Goal: Task Accomplishment & Management: Use online tool/utility

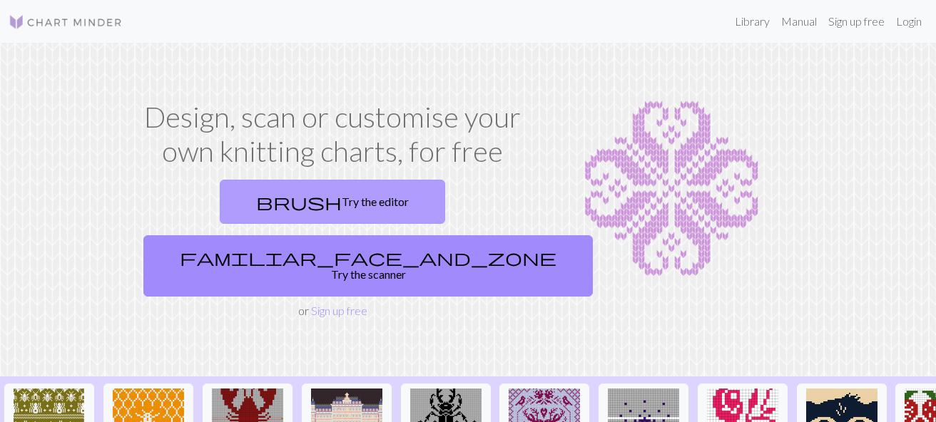
click at [235, 212] on link "brush Try the editor" at bounding box center [332, 202] width 225 height 44
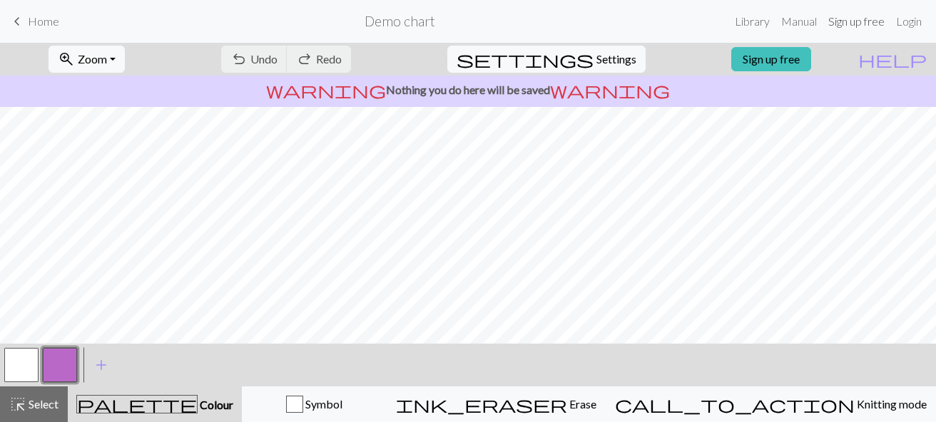
click at [835, 22] on link "Sign up free" at bounding box center [856, 21] width 68 height 29
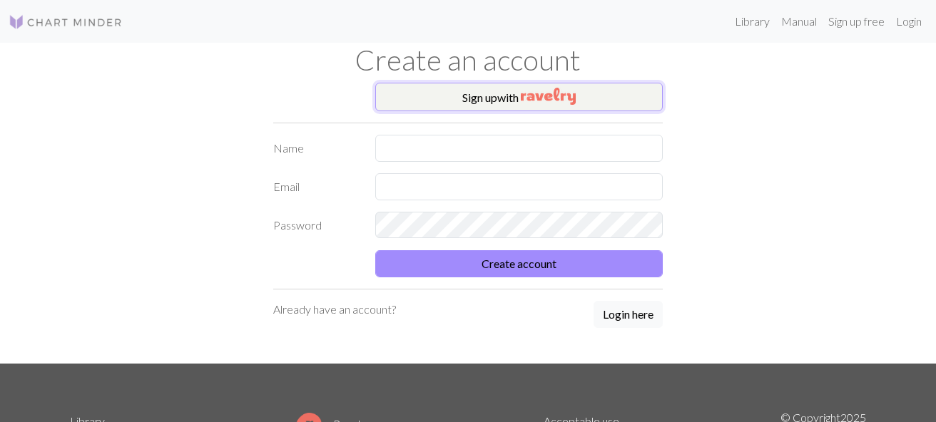
click at [559, 93] on img "button" at bounding box center [548, 96] width 55 height 17
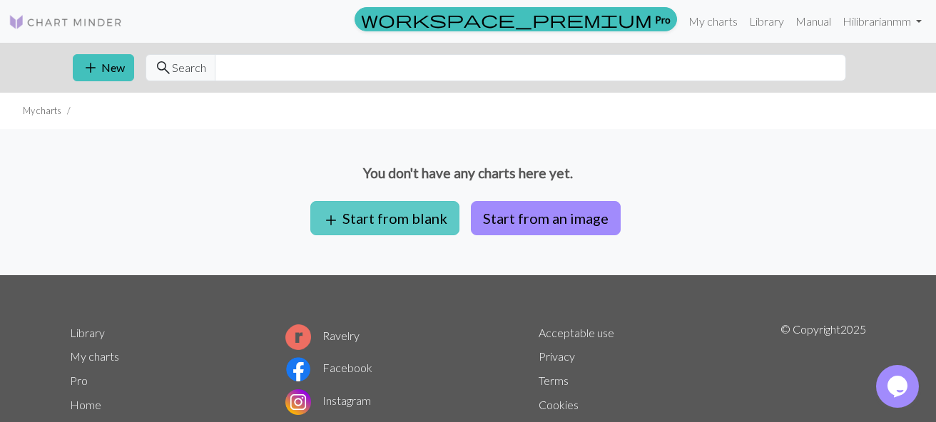
click at [409, 228] on button "add Start from blank" at bounding box center [384, 218] width 149 height 34
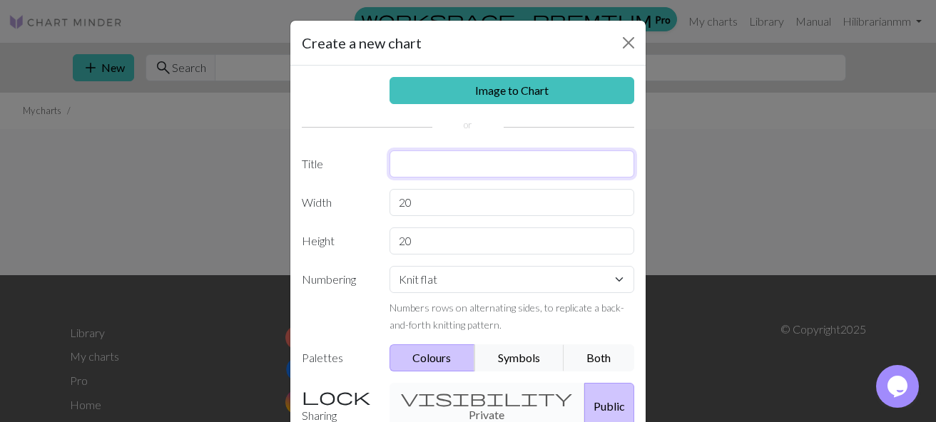
click at [416, 167] on input "text" at bounding box center [511, 163] width 245 height 27
type input "Poncho border"
click at [389, 266] on select "Knit flat Knit in the round Lace knitting Cross stitch" at bounding box center [511, 279] width 245 height 27
select select "round"
click option "Knit in the round" at bounding box center [0, 0] width 0 height 0
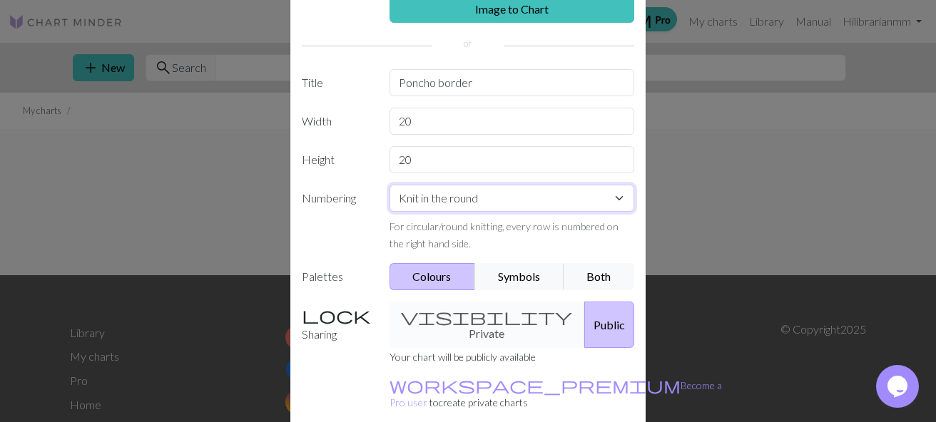
scroll to position [138, 0]
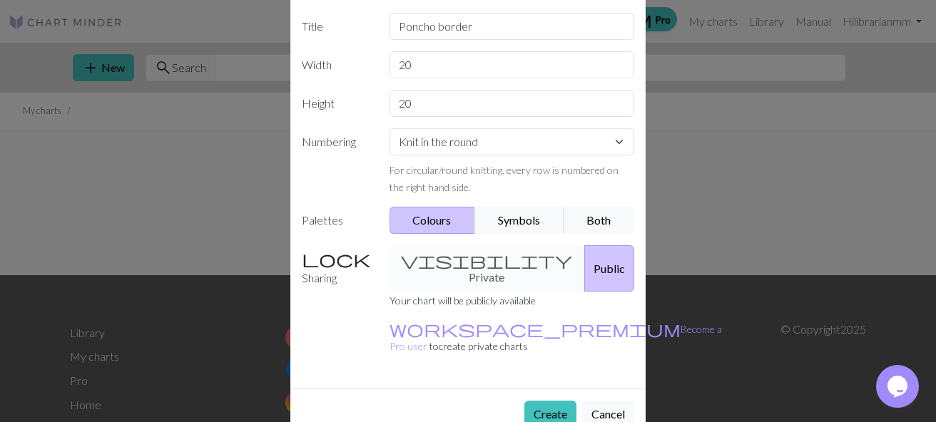
click at [472, 265] on div "visibility Private Public" at bounding box center [512, 268] width 262 height 46
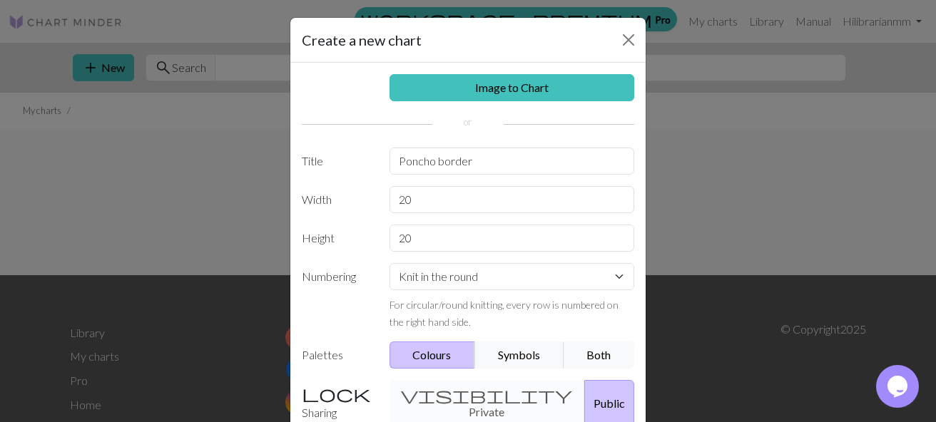
scroll to position [0, 0]
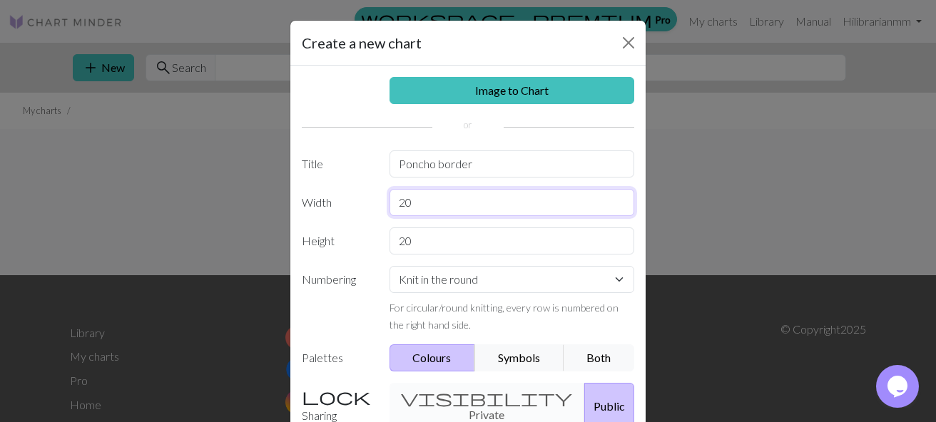
drag, startPoint x: 416, startPoint y: 204, endPoint x: 390, endPoint y: 205, distance: 25.7
click at [390, 205] on input "20" at bounding box center [511, 202] width 245 height 27
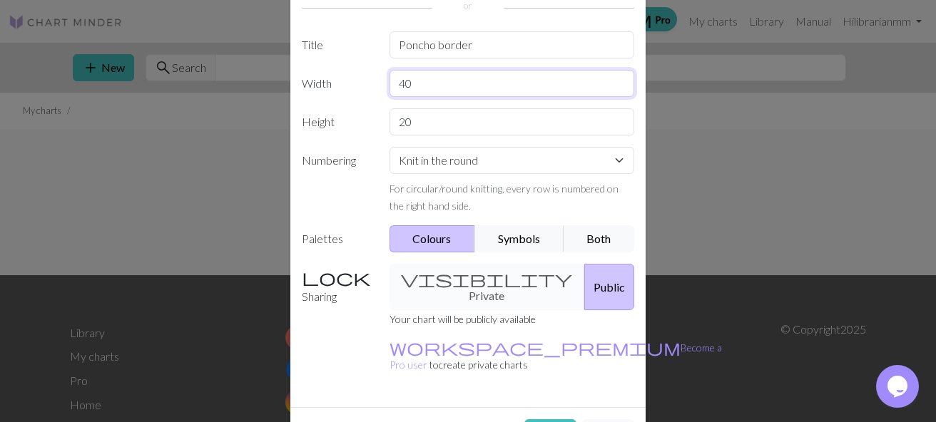
scroll to position [138, 0]
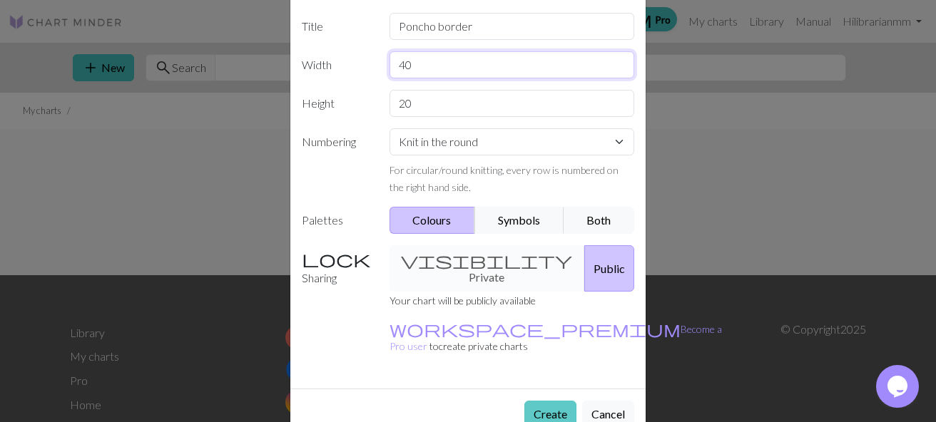
type input "40"
click at [555, 401] on button "Create" at bounding box center [550, 414] width 52 height 27
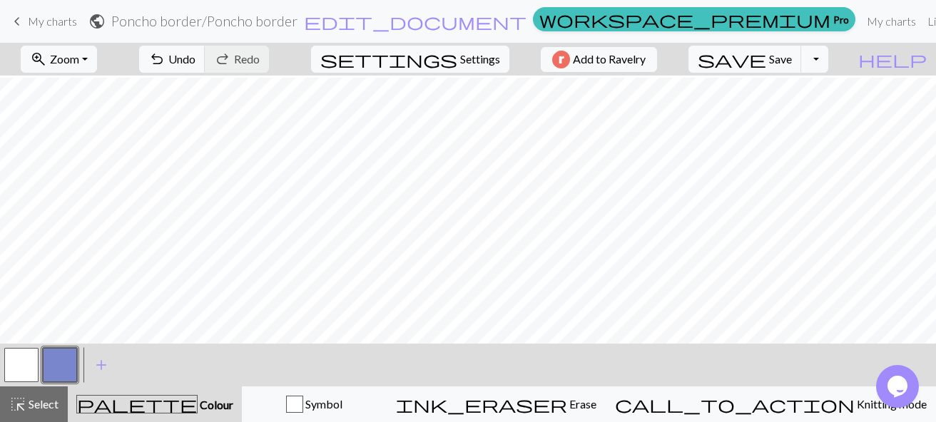
scroll to position [80, 0]
click at [70, 352] on button "button" at bounding box center [60, 365] width 34 height 34
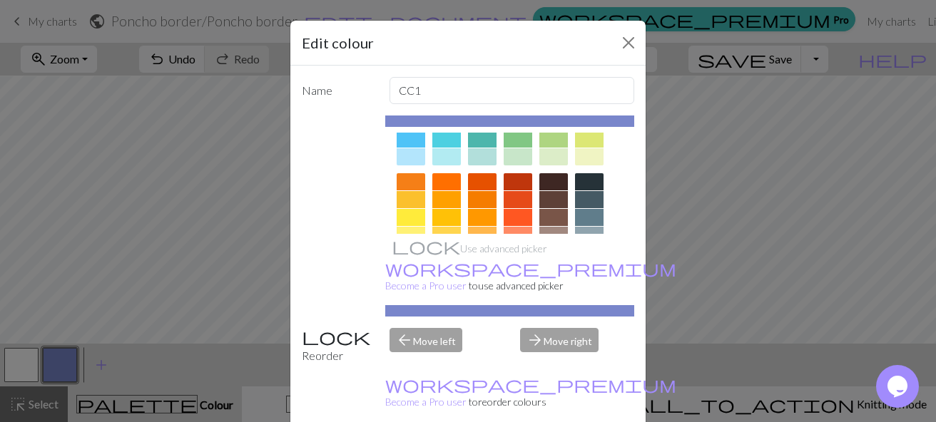
scroll to position [81, 0]
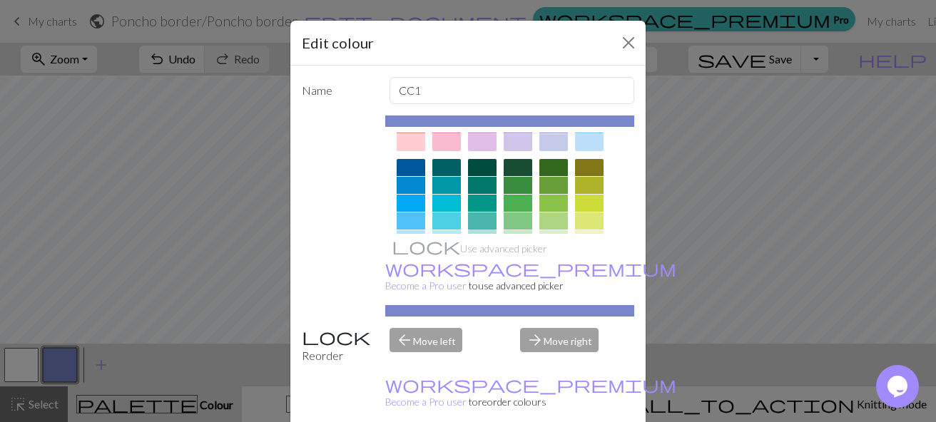
click at [486, 218] on div at bounding box center [482, 221] width 29 height 17
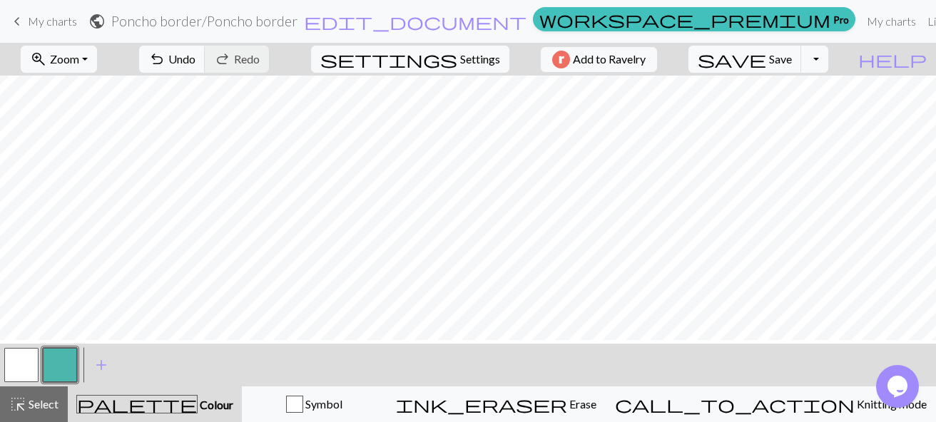
scroll to position [0, 0]
click at [37, 369] on button "button" at bounding box center [21, 365] width 34 height 34
click at [26, 368] on button "button" at bounding box center [21, 365] width 34 height 34
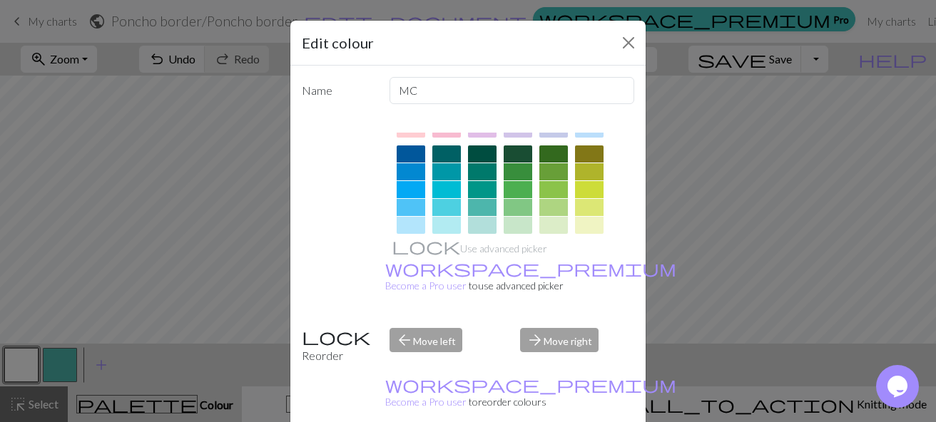
scroll to position [303, 0]
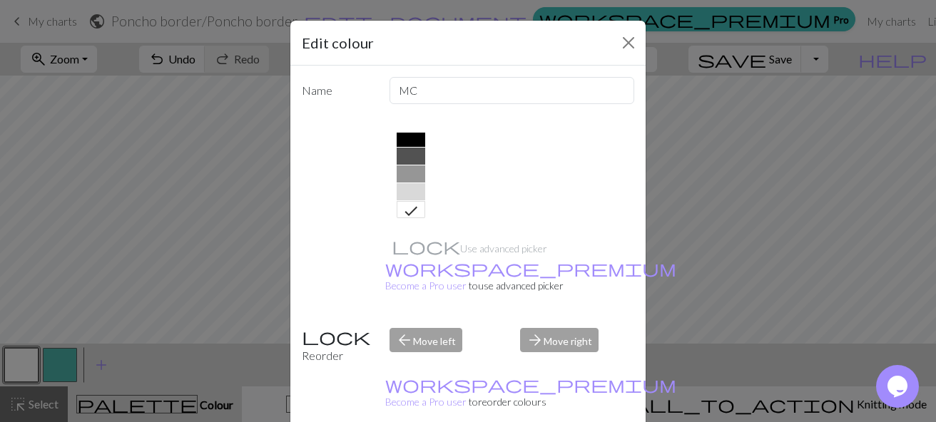
click at [410, 135] on div at bounding box center [410, 138] width 29 height 17
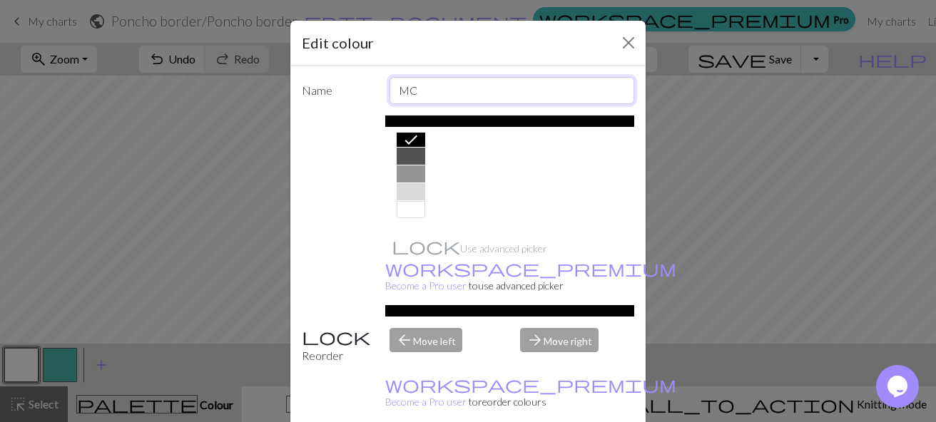
drag, startPoint x: 435, startPoint y: 94, endPoint x: 401, endPoint y: 91, distance: 34.3
click at [401, 91] on input "MC" at bounding box center [511, 90] width 245 height 27
type input "CC"
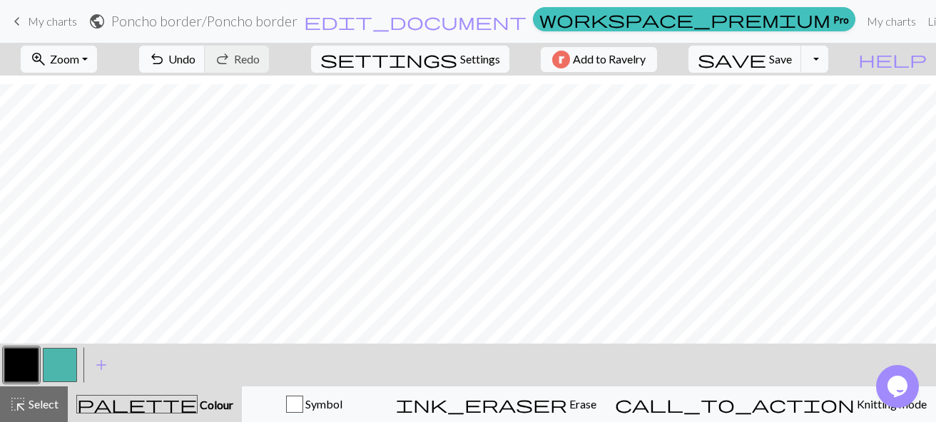
scroll to position [80, 0]
click at [205, 61] on button "undo Undo Undo" at bounding box center [172, 59] width 66 height 27
click at [56, 361] on button "button" at bounding box center [60, 365] width 34 height 34
click at [19, 362] on button "button" at bounding box center [21, 365] width 34 height 34
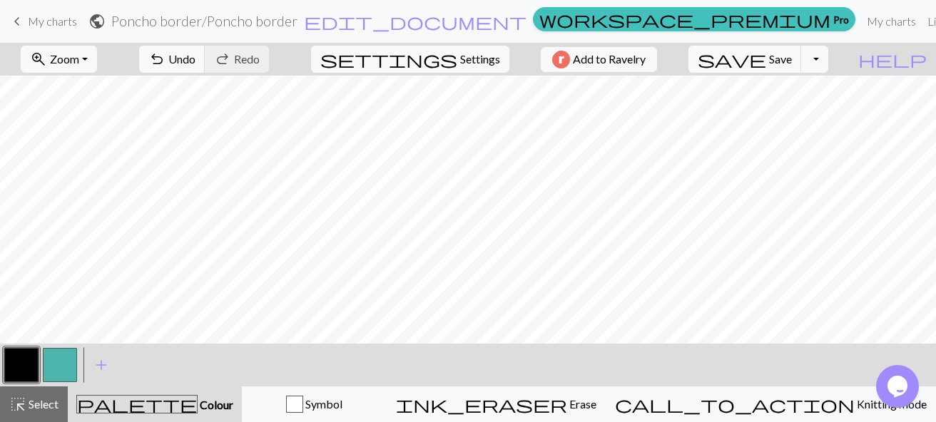
drag, startPoint x: 63, startPoint y: 369, endPoint x: 66, endPoint y: 352, distance: 17.2
click at [63, 369] on button "button" at bounding box center [60, 365] width 34 height 34
drag, startPoint x: 18, startPoint y: 369, endPoint x: 47, endPoint y: 352, distance: 33.9
click at [18, 369] on button "button" at bounding box center [21, 365] width 34 height 34
click at [55, 365] on button "button" at bounding box center [60, 365] width 34 height 34
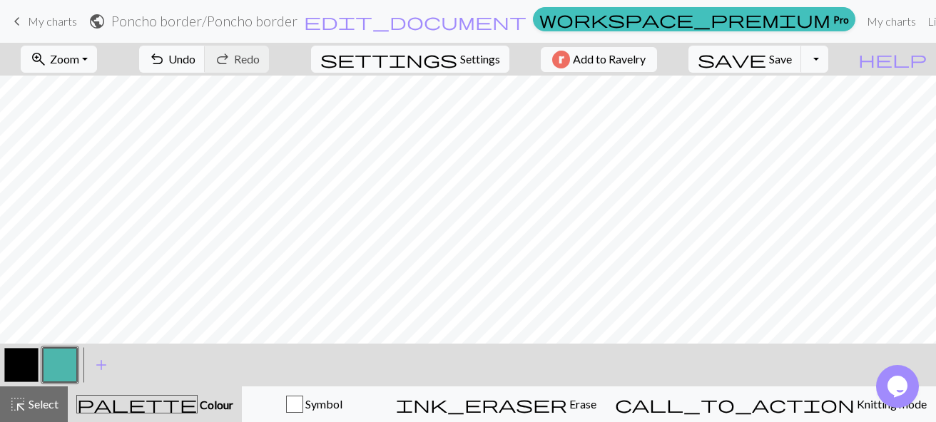
click at [19, 372] on button "button" at bounding box center [21, 365] width 34 height 34
click at [61, 354] on button "button" at bounding box center [60, 365] width 34 height 34
click at [15, 365] on button "button" at bounding box center [21, 365] width 34 height 34
click at [454, 50] on button "settings Settings" at bounding box center [410, 59] width 198 height 27
select select "aran"
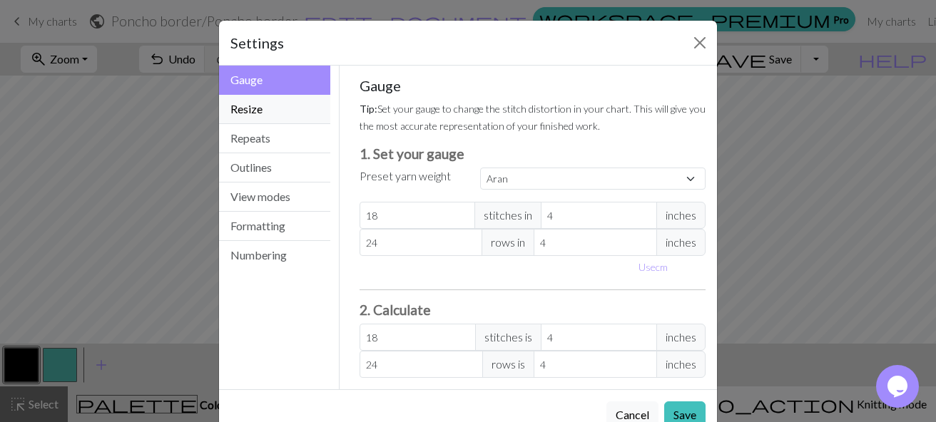
click at [283, 112] on button "Resize" at bounding box center [274, 109] width 111 height 29
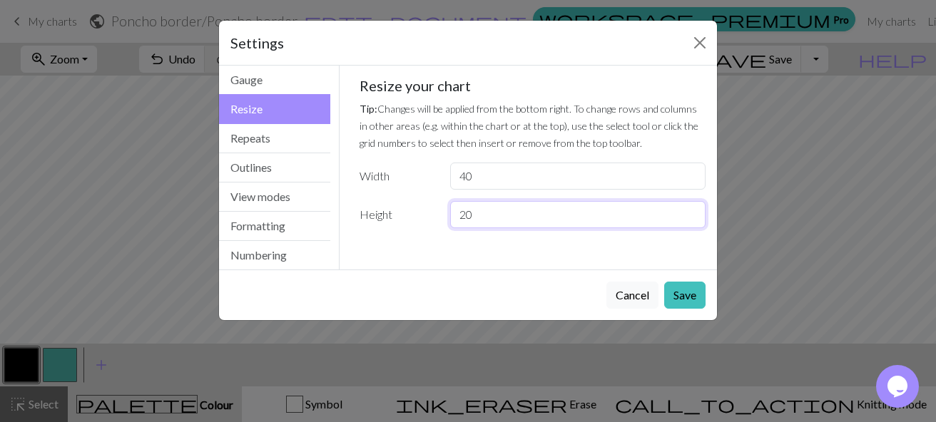
drag, startPoint x: 464, startPoint y: 213, endPoint x: 455, endPoint y: 216, distance: 9.0
click at [455, 216] on input "20" at bounding box center [577, 214] width 255 height 27
type input "40"
click at [677, 291] on button "Save" at bounding box center [684, 295] width 41 height 27
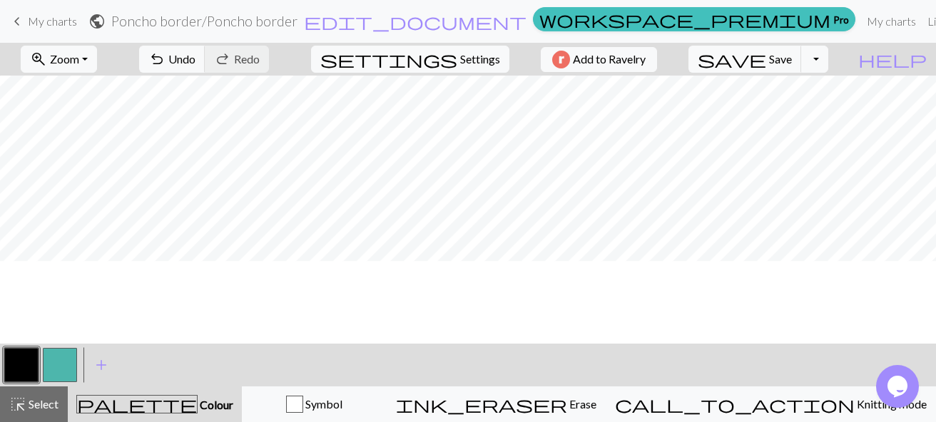
scroll to position [366, 0]
click at [68, 365] on button "button" at bounding box center [60, 365] width 34 height 34
click at [442, 58] on span "settings" at bounding box center [388, 59] width 137 height 20
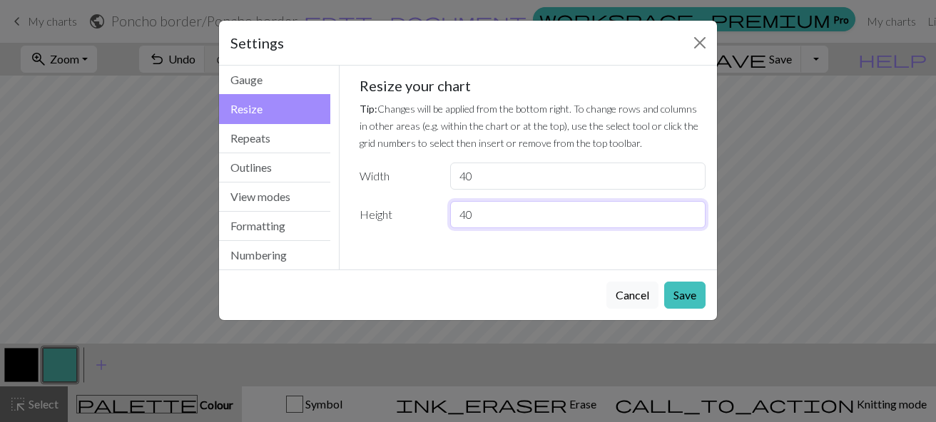
drag, startPoint x: 466, startPoint y: 214, endPoint x: 456, endPoint y: 216, distance: 10.9
click at [456, 216] on input "40" at bounding box center [577, 214] width 255 height 27
type input "60"
click at [681, 297] on button "Save" at bounding box center [684, 295] width 41 height 27
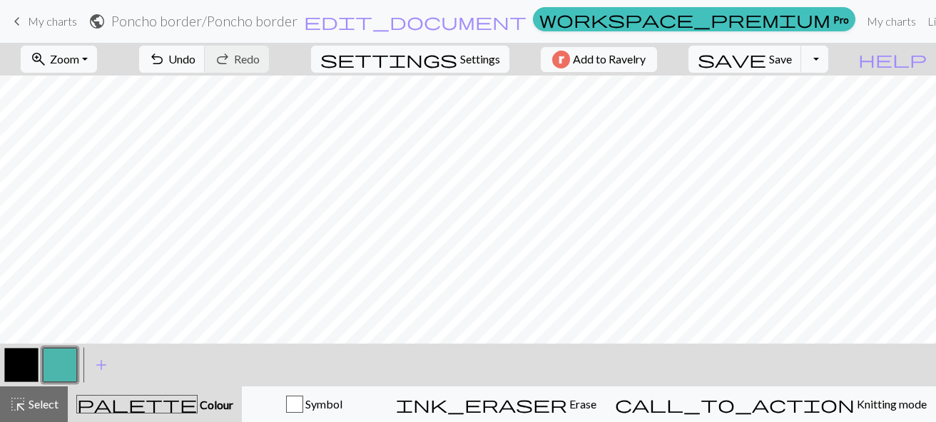
scroll to position [650, 0]
click at [27, 364] on button "button" at bounding box center [21, 365] width 34 height 34
click at [61, 367] on button "button" at bounding box center [60, 365] width 34 height 34
click at [23, 358] on button "button" at bounding box center [21, 365] width 34 height 34
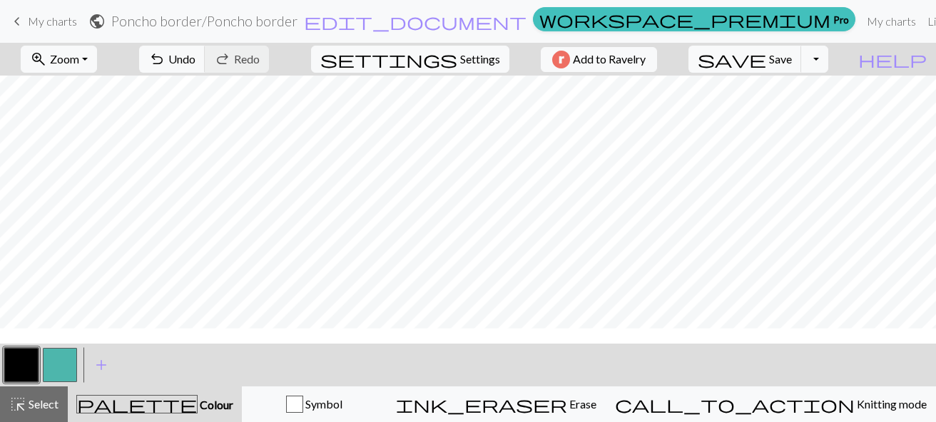
scroll to position [409, 0]
click at [66, 372] on button "button" at bounding box center [60, 365] width 34 height 34
click at [16, 358] on button "button" at bounding box center [21, 365] width 34 height 34
click at [73, 369] on button "button" at bounding box center [60, 365] width 34 height 34
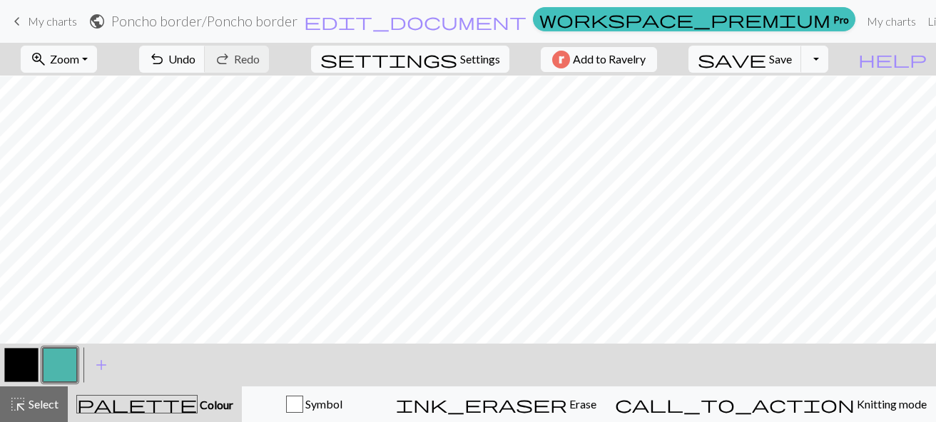
click at [32, 372] on button "button" at bounding box center [21, 365] width 34 height 34
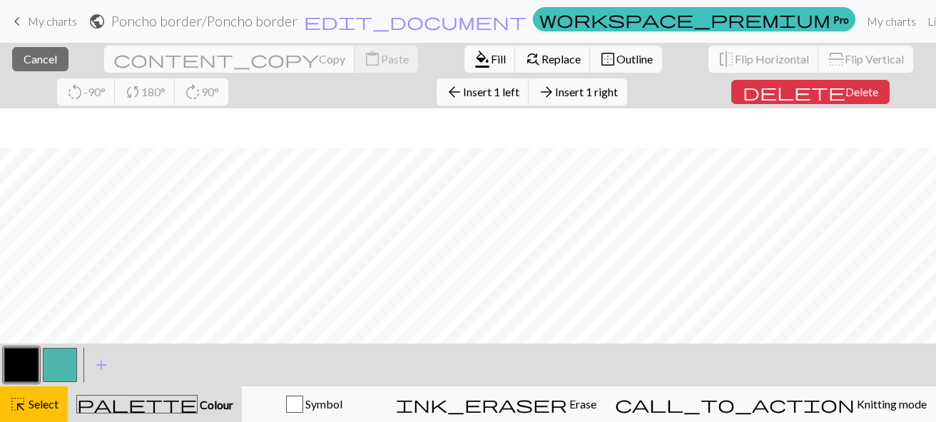
scroll to position [573, 0]
click at [22, 421] on button "highlight_alt Select Select" at bounding box center [34, 405] width 68 height 36
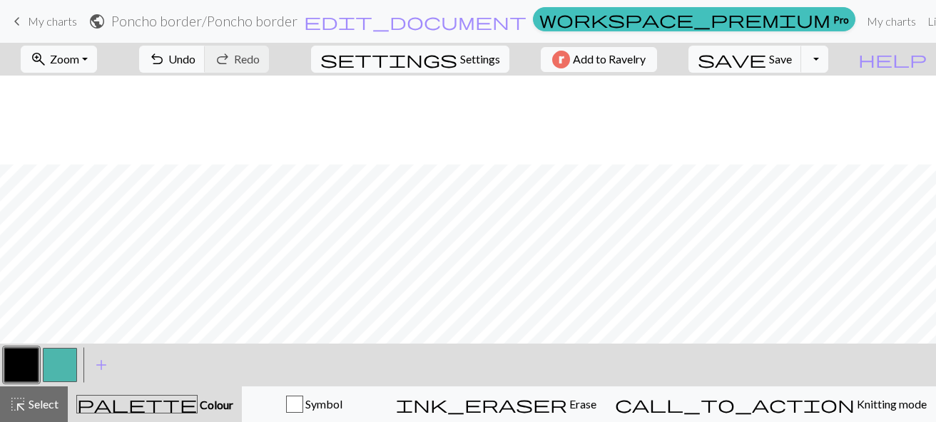
scroll to position [245, 0]
drag, startPoint x: 65, startPoint y: 361, endPoint x: 91, endPoint y: 347, distance: 29.4
click at [65, 360] on button "button" at bounding box center [60, 365] width 34 height 34
click at [19, 370] on button "button" at bounding box center [21, 365] width 34 height 34
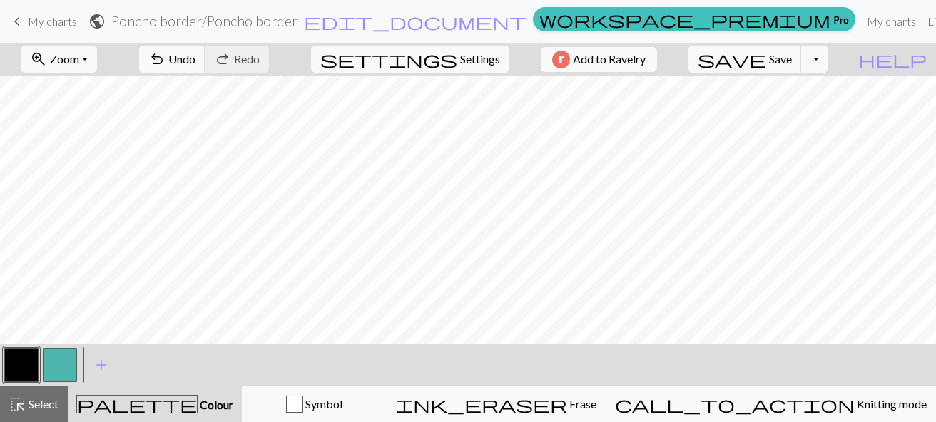
click at [67, 357] on button "button" at bounding box center [60, 365] width 34 height 34
click at [30, 366] on button "button" at bounding box center [21, 365] width 34 height 34
click at [58, 369] on button "button" at bounding box center [60, 365] width 34 height 34
click at [36, 369] on button "button" at bounding box center [21, 365] width 34 height 34
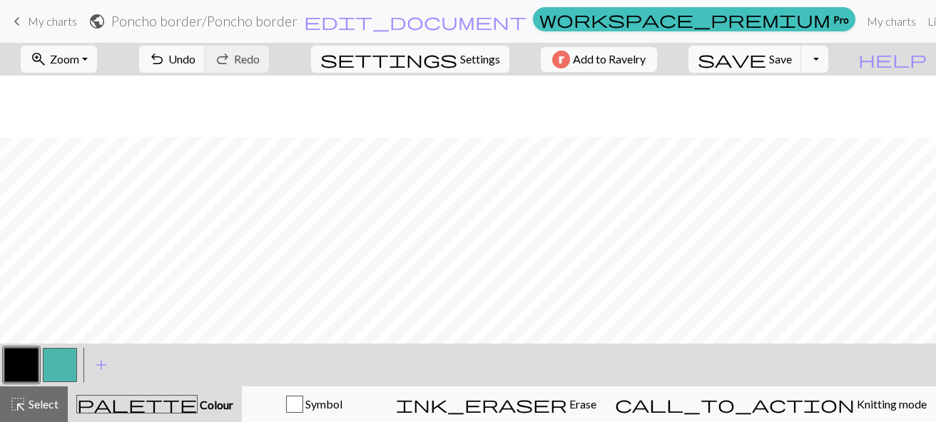
scroll to position [167, 0]
click at [466, 65] on span "Settings" at bounding box center [480, 59] width 40 height 17
select select "aran"
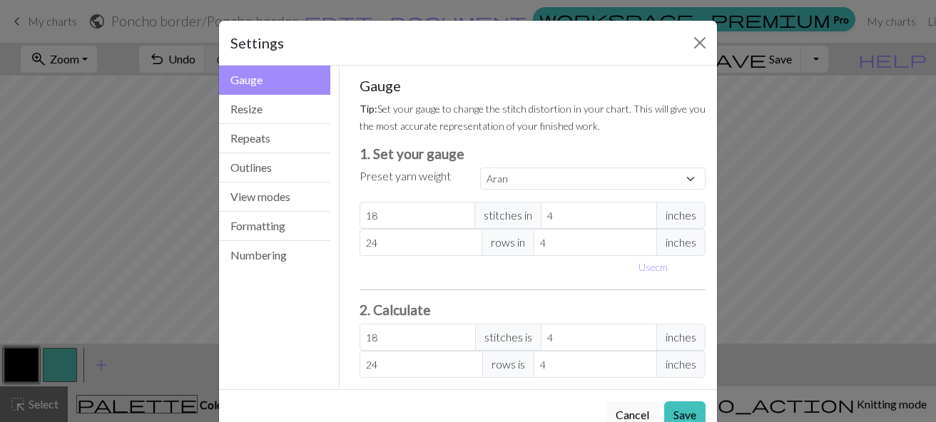
scroll to position [34, 0]
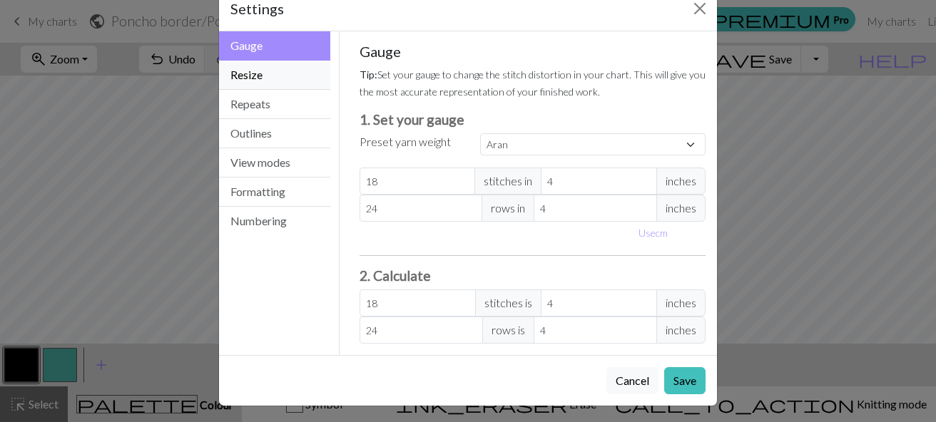
click at [282, 79] on button "Resize" at bounding box center [274, 75] width 111 height 29
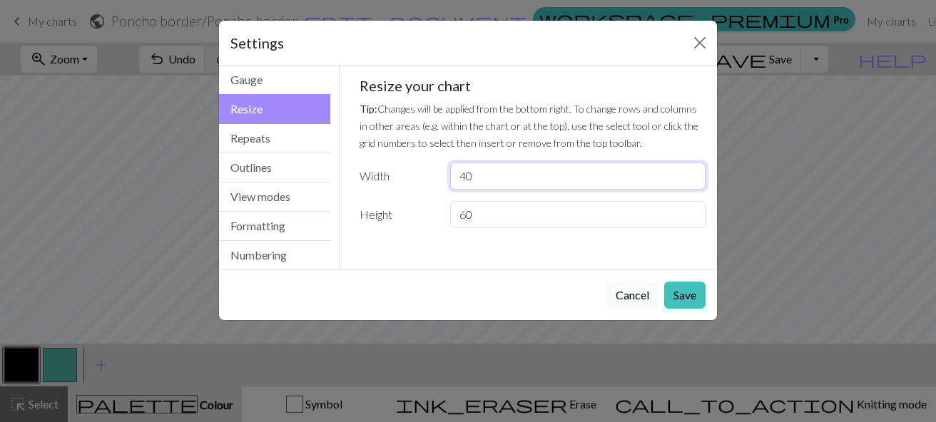
click at [469, 178] on input "40" at bounding box center [577, 176] width 255 height 27
type input "42"
click at [692, 294] on button "Save" at bounding box center [684, 295] width 41 height 27
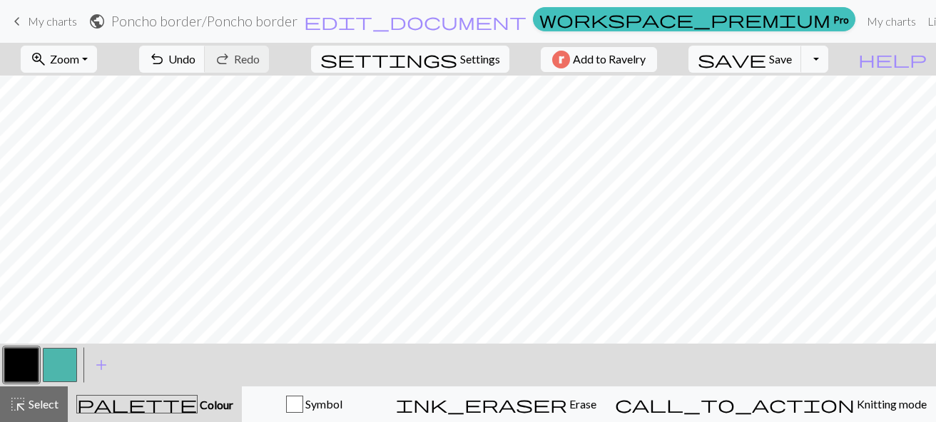
click at [52, 361] on button "button" at bounding box center [60, 365] width 34 height 34
click at [25, 360] on button "button" at bounding box center [21, 365] width 34 height 34
click at [66, 372] on button "button" at bounding box center [60, 365] width 34 height 34
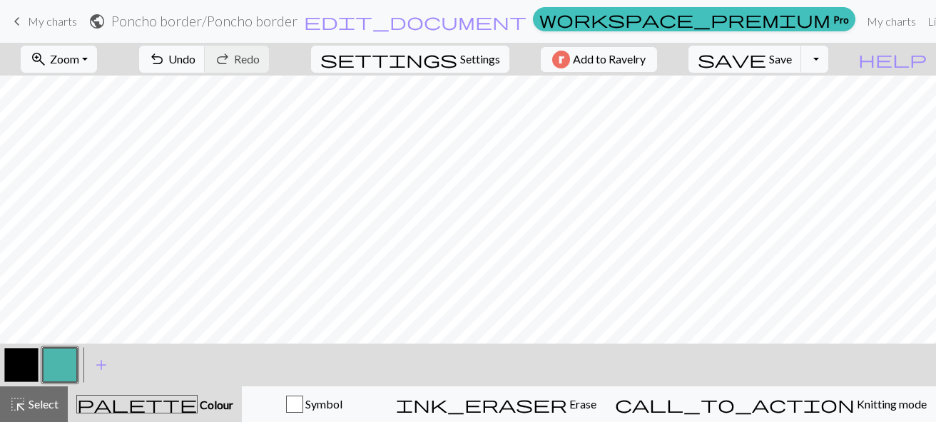
click at [24, 369] on button "button" at bounding box center [21, 365] width 34 height 34
click at [21, 376] on button "button" at bounding box center [21, 365] width 34 height 34
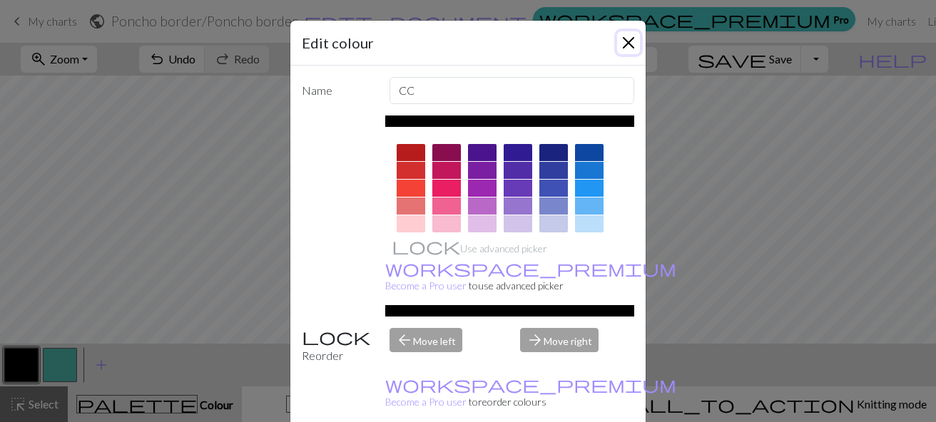
click at [629, 41] on button "Close" at bounding box center [628, 42] width 23 height 23
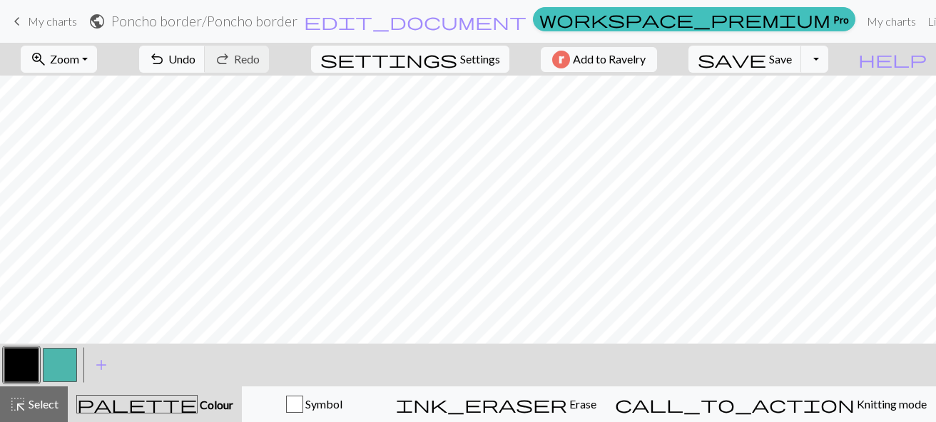
click at [53, 369] on button "button" at bounding box center [60, 365] width 34 height 34
click at [30, 362] on button "button" at bounding box center [21, 365] width 34 height 34
click at [71, 365] on button "button" at bounding box center [60, 365] width 34 height 34
click at [23, 366] on button "button" at bounding box center [21, 365] width 34 height 34
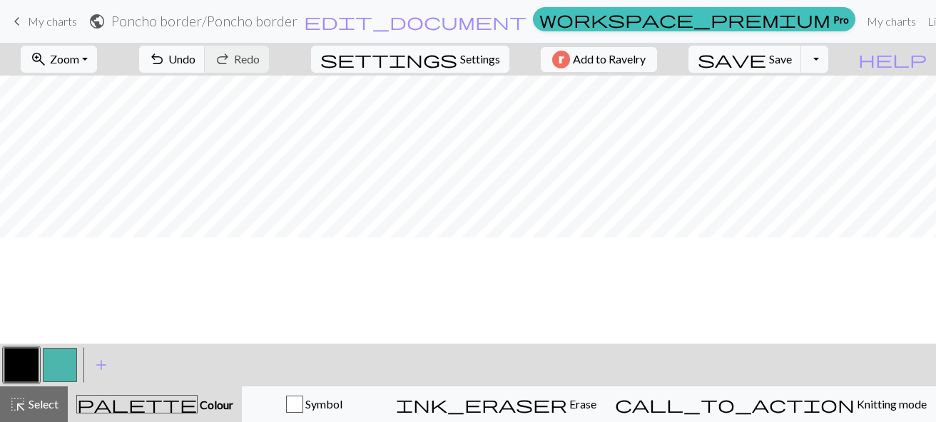
scroll to position [160, 0]
click at [61, 369] on button "button" at bounding box center [60, 365] width 34 height 34
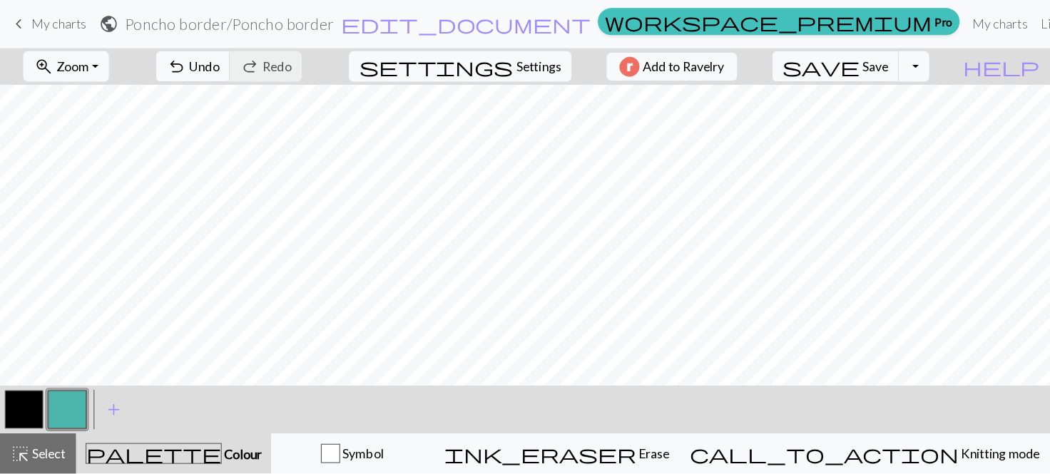
scroll to position [45, 0]
click at [792, 66] on span "Save" at bounding box center [780, 59] width 23 height 14
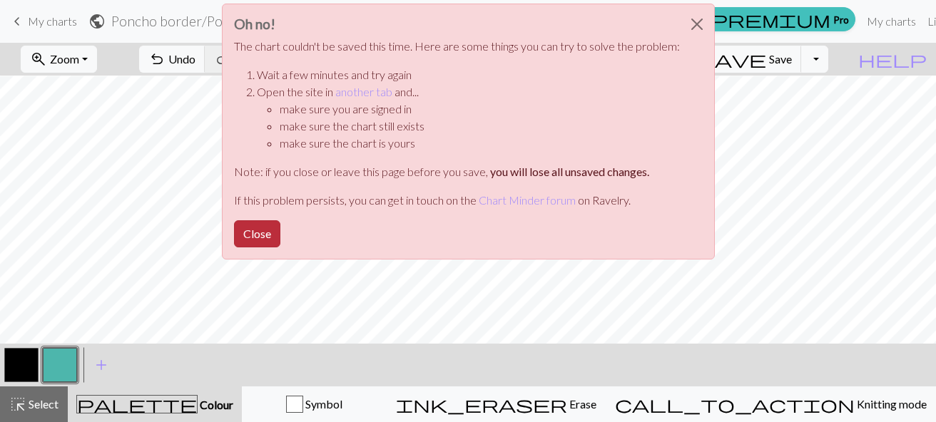
click at [251, 230] on button "Close" at bounding box center [257, 233] width 46 height 27
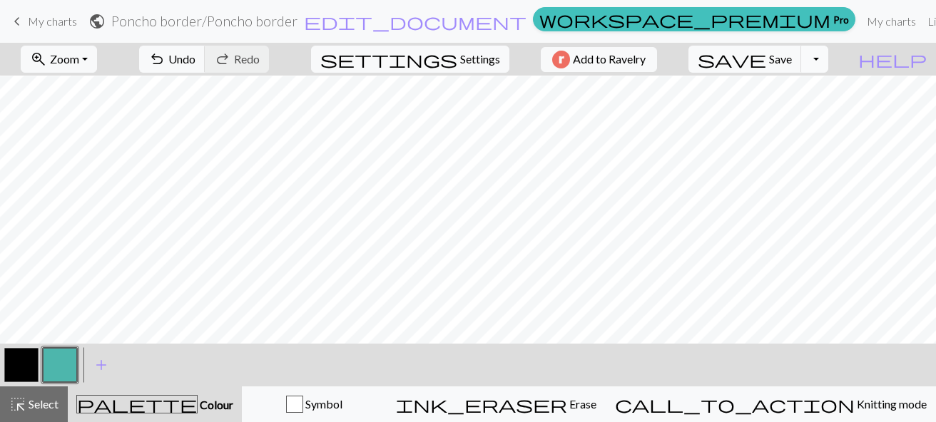
click at [828, 60] on button "Toggle Dropdown" at bounding box center [814, 59] width 27 height 27
click at [817, 113] on button "save_alt Download" at bounding box center [709, 113] width 235 height 23
click at [828, 65] on button "Toggle Dropdown" at bounding box center [814, 59] width 27 height 27
click at [822, 90] on button "file_copy Save a copy" at bounding box center [709, 90] width 235 height 23
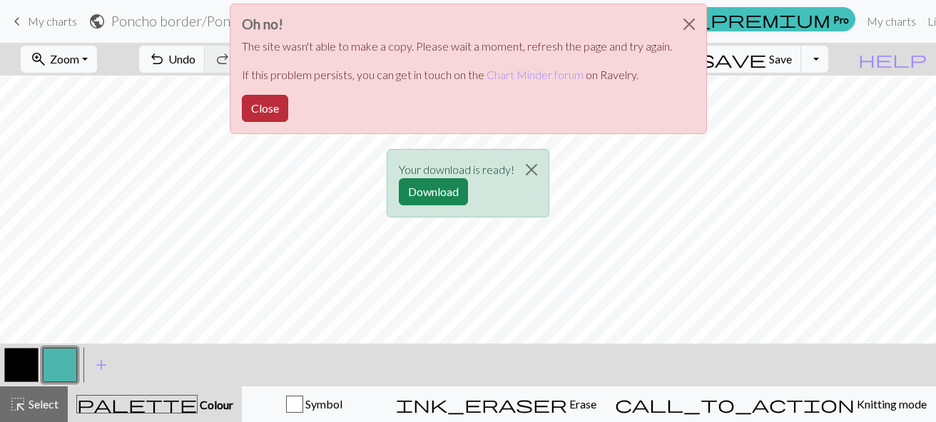
click at [270, 113] on button "Close" at bounding box center [265, 108] width 46 height 27
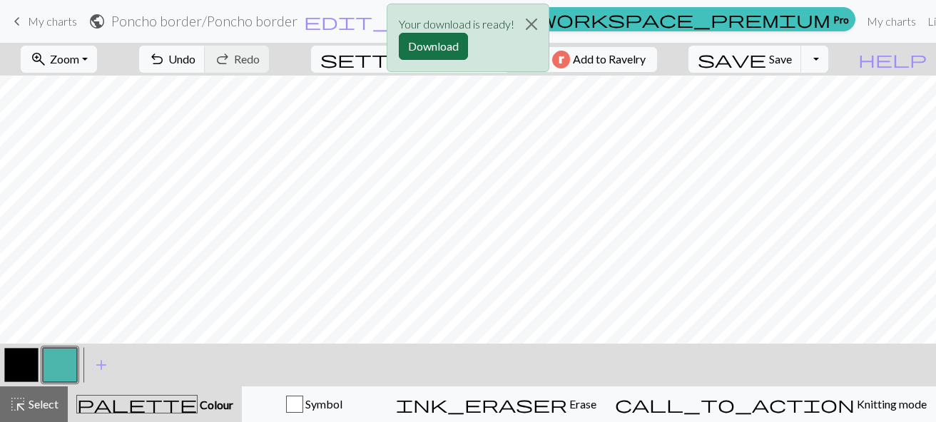
click at [419, 57] on button "Download" at bounding box center [433, 46] width 69 height 27
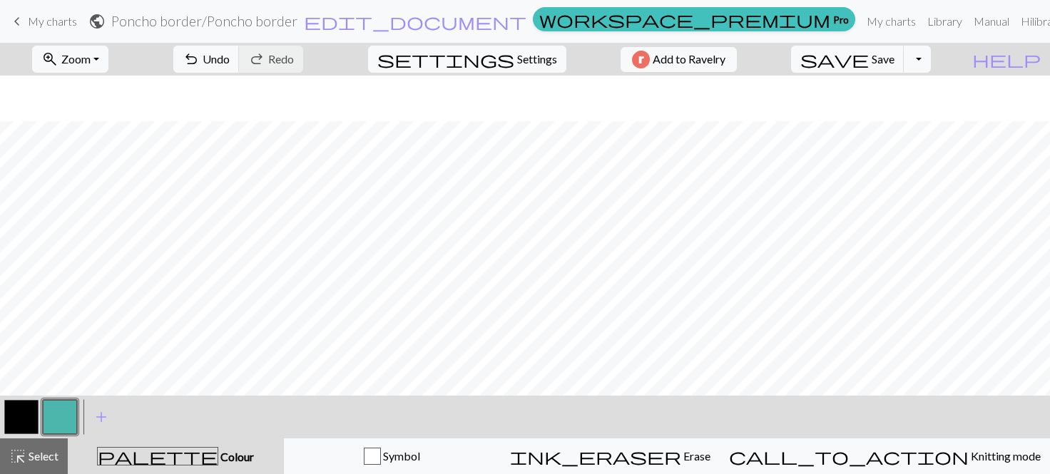
scroll to position [157, 0]
click at [29, 411] on button "button" at bounding box center [21, 417] width 34 height 34
click at [61, 421] on button "button" at bounding box center [60, 417] width 34 height 34
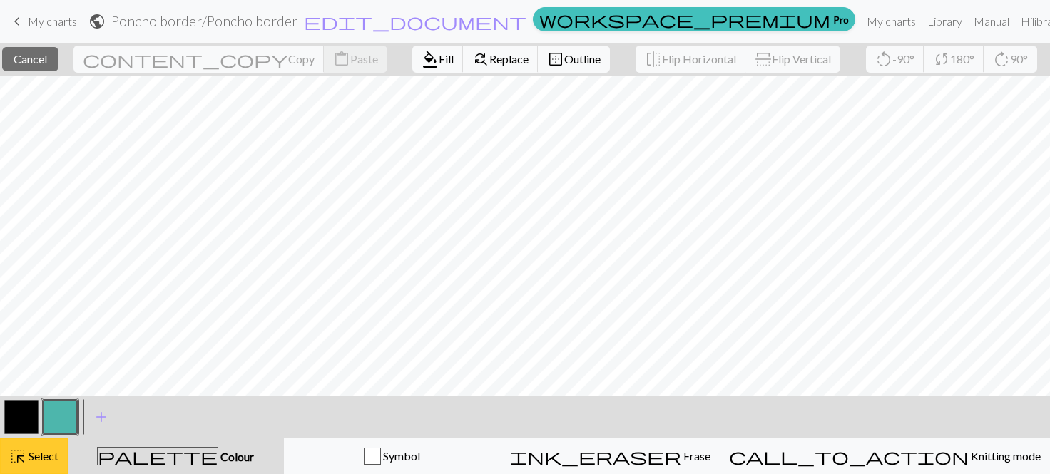
click at [30, 421] on span "Select" at bounding box center [42, 456] width 32 height 14
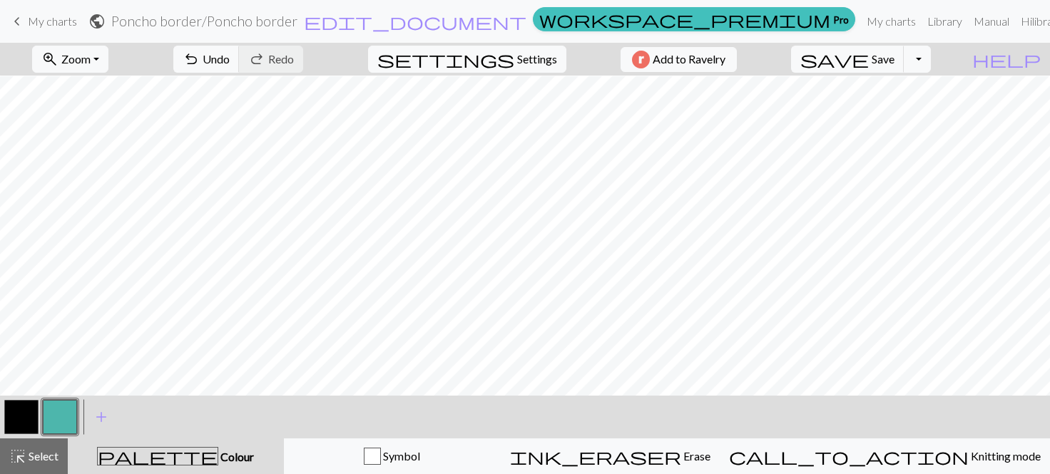
click at [8, 408] on button "button" at bounding box center [21, 417] width 34 height 34
click at [58, 416] on button "button" at bounding box center [60, 417] width 34 height 34
click at [26, 413] on button "button" at bounding box center [21, 417] width 34 height 34
click at [525, 51] on span "Settings" at bounding box center [537, 59] width 40 height 17
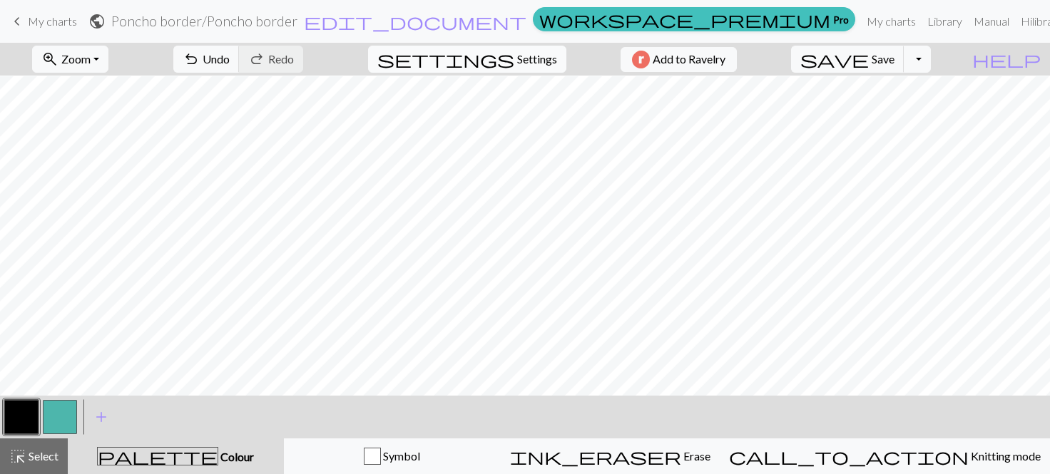
select select "aran"
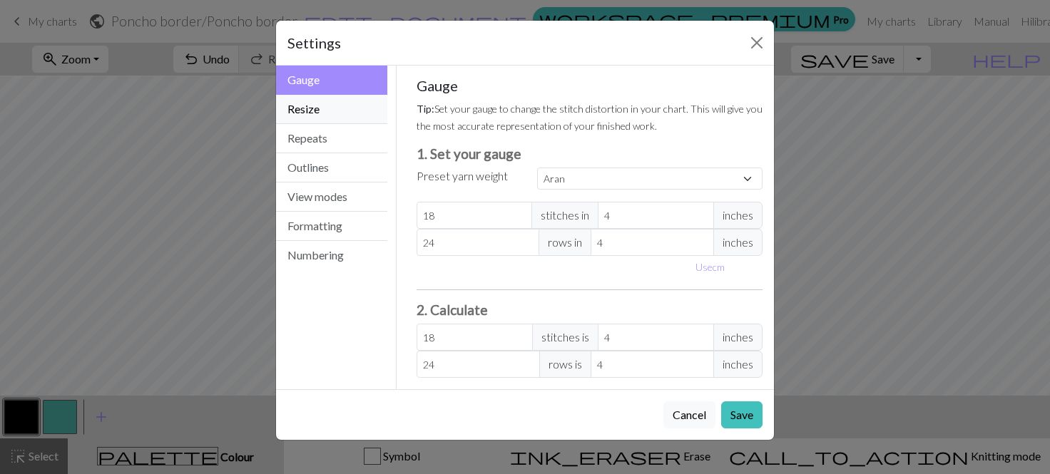
click at [359, 111] on button "Resize" at bounding box center [331, 109] width 111 height 29
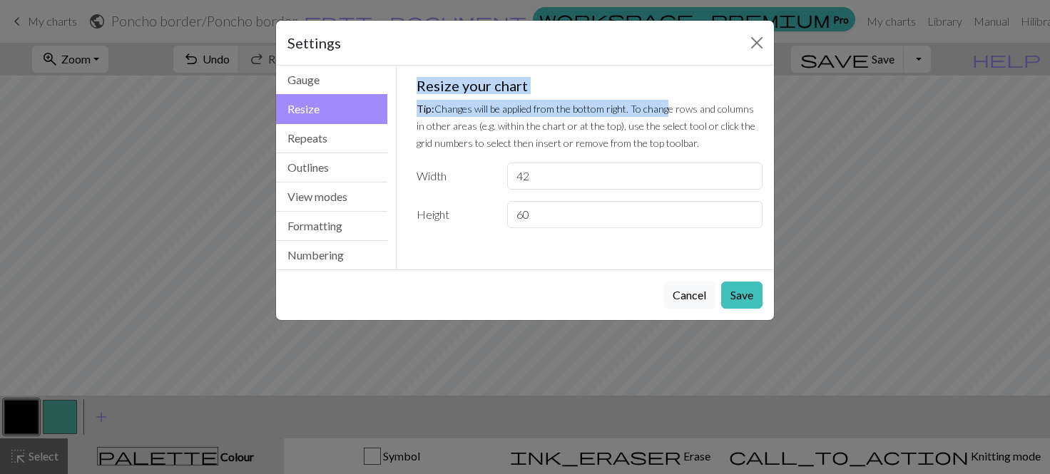
drag, startPoint x: 668, startPoint y: 40, endPoint x: 660, endPoint y: 66, distance: 27.1
click at [666, 95] on div "Settings Resize Gauge Resize Repeats Outlines View modes Formatting Numbering G…" at bounding box center [524, 170] width 499 height 301
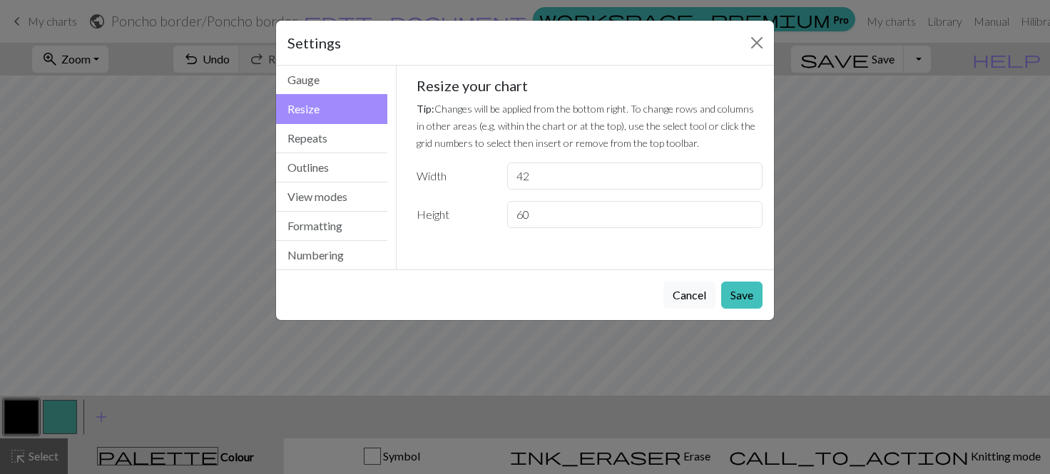
click at [558, 133] on p "Tip: Changes will be applied from the bottom right. To change rows and columns …" at bounding box center [589, 125] width 347 height 51
click at [546, 174] on input "42" at bounding box center [634, 176] width 255 height 27
type input "48"
click at [749, 285] on button "Save" at bounding box center [741, 295] width 41 height 27
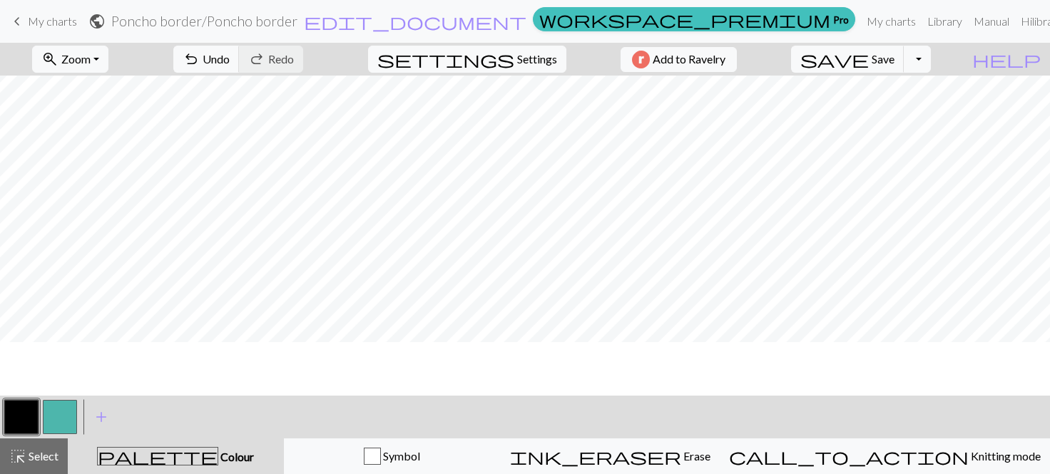
scroll to position [0, 0]
click at [76, 415] on button "button" at bounding box center [60, 417] width 34 height 34
click at [28, 416] on button "button" at bounding box center [21, 417] width 34 height 34
click at [66, 416] on button "button" at bounding box center [60, 417] width 34 height 34
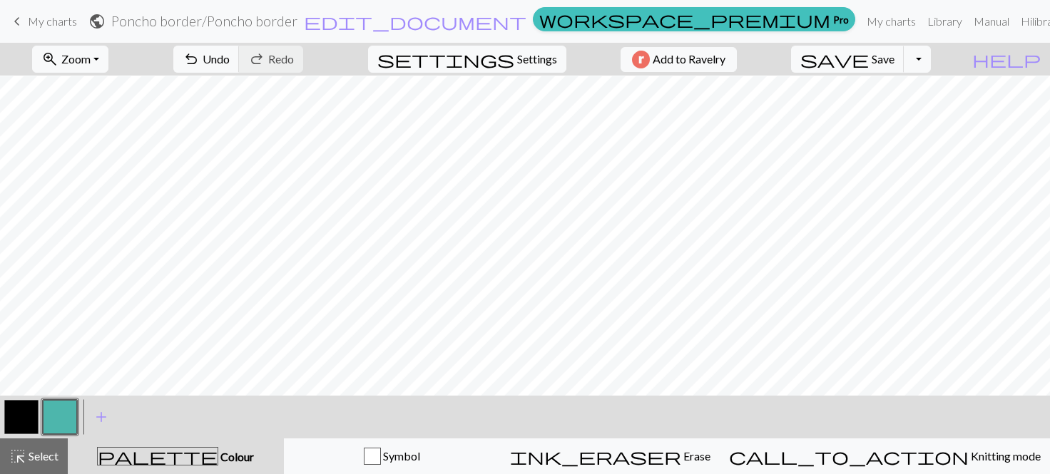
click at [30, 419] on button "button" at bounding box center [21, 417] width 34 height 34
click at [80, 418] on div "< > add Add a colour" at bounding box center [525, 417] width 1050 height 43
click at [68, 418] on button "button" at bounding box center [60, 417] width 34 height 34
click at [31, 405] on button "button" at bounding box center [21, 417] width 34 height 34
click at [47, 421] on button "button" at bounding box center [60, 417] width 34 height 34
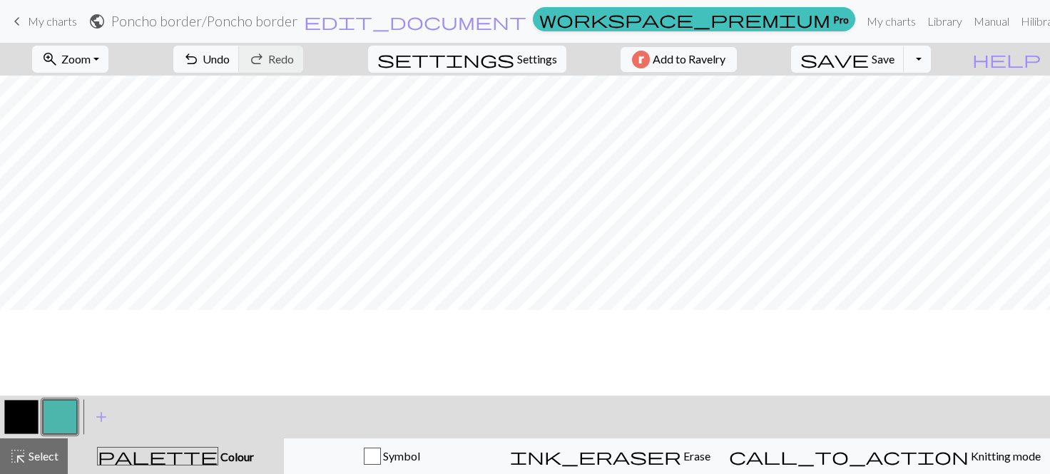
scroll to position [0, 0]
click at [20, 419] on button "button" at bounding box center [21, 417] width 34 height 34
click at [58, 410] on button "button" at bounding box center [60, 417] width 34 height 34
click at [34, 421] on button "button" at bounding box center [21, 417] width 34 height 34
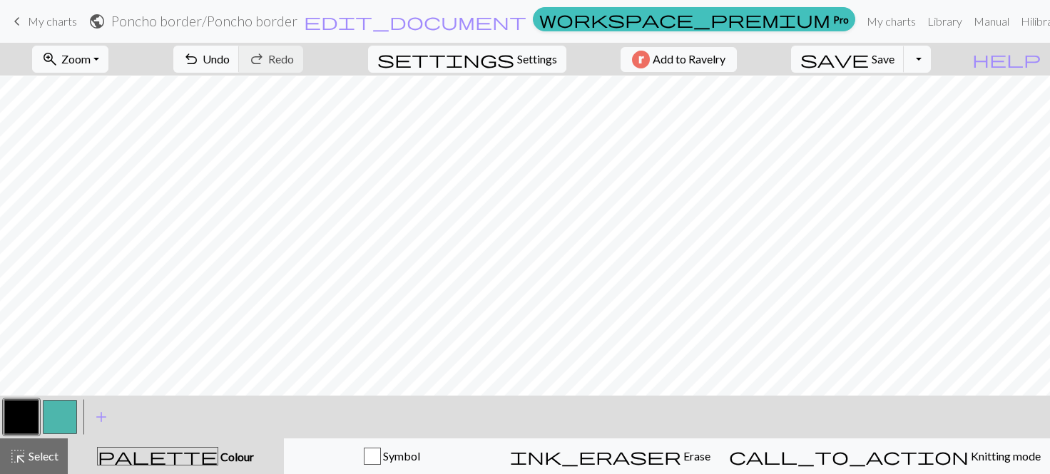
click at [256, 73] on div "undo Undo Undo redo Redo Redo" at bounding box center [238, 59] width 151 height 33
click at [200, 68] on span "undo" at bounding box center [191, 59] width 17 height 20
click at [200, 61] on span "undo" at bounding box center [191, 59] width 17 height 20
click at [71, 421] on button "button" at bounding box center [60, 417] width 34 height 34
click at [931, 66] on button "Toggle Dropdown" at bounding box center [917, 59] width 27 height 27
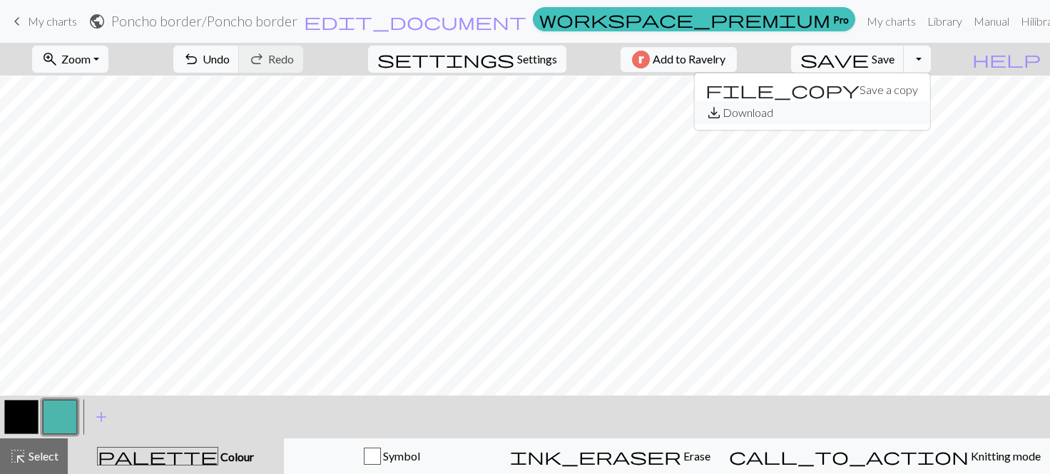
click at [904, 115] on button "save_alt Download" at bounding box center [811, 112] width 235 height 23
click at [35, 406] on button "button" at bounding box center [21, 417] width 34 height 34
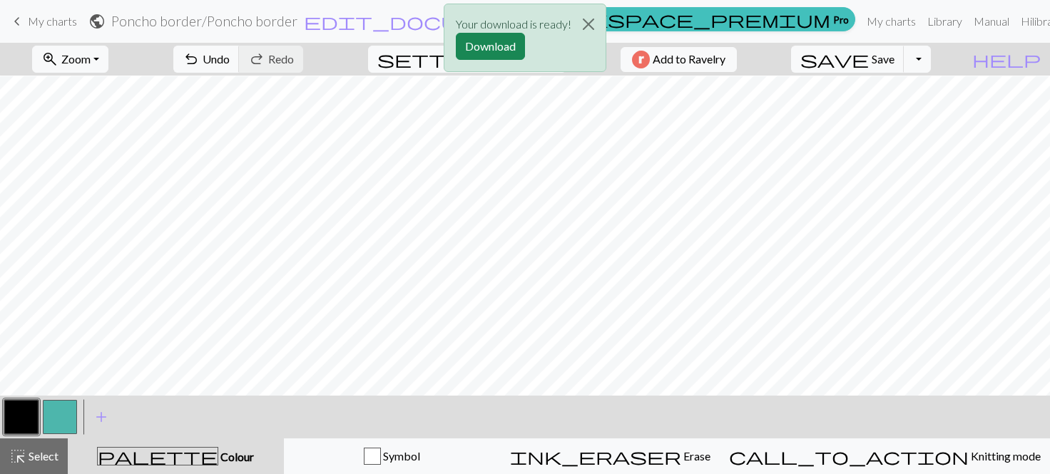
click at [56, 421] on button "button" at bounding box center [60, 417] width 34 height 34
click at [935, 53] on div "Your download is ready! Download" at bounding box center [525, 41] width 1050 height 83
click at [935, 61] on div "Your download is ready! Download" at bounding box center [525, 41] width 1050 height 83
click at [935, 60] on div "Your download is ready! Download" at bounding box center [525, 41] width 1050 height 83
click at [499, 41] on button "Download" at bounding box center [490, 46] width 69 height 27
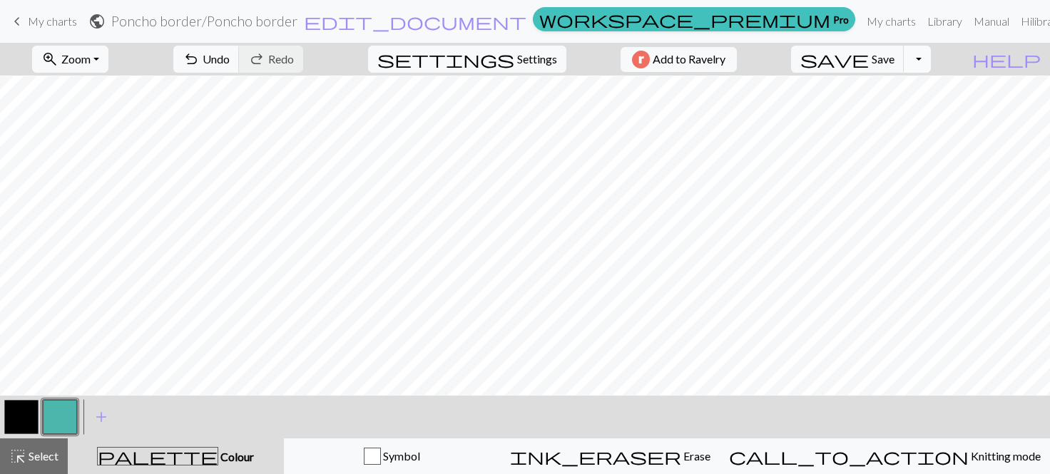
click at [931, 61] on button "Toggle Dropdown" at bounding box center [917, 59] width 27 height 27
click at [929, 113] on button "save_alt Download" at bounding box center [811, 112] width 235 height 23
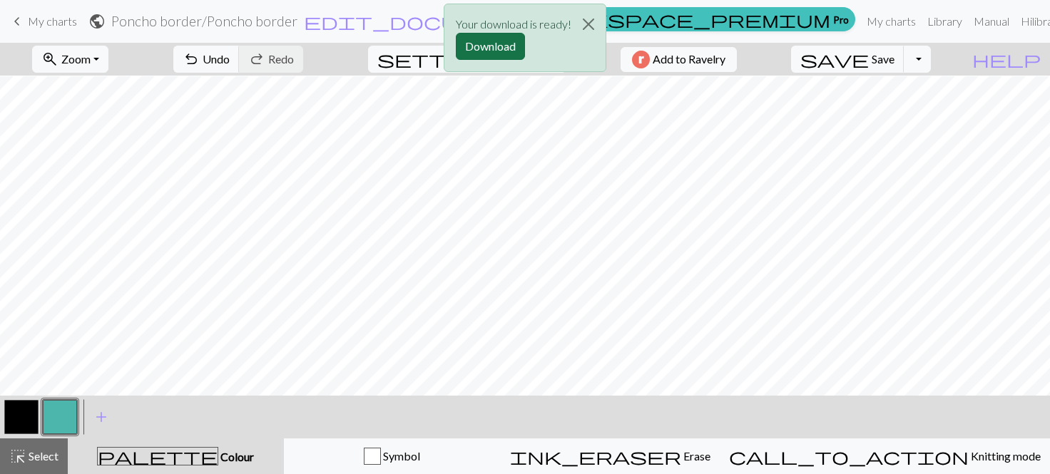
click at [501, 48] on button "Download" at bounding box center [490, 46] width 69 height 27
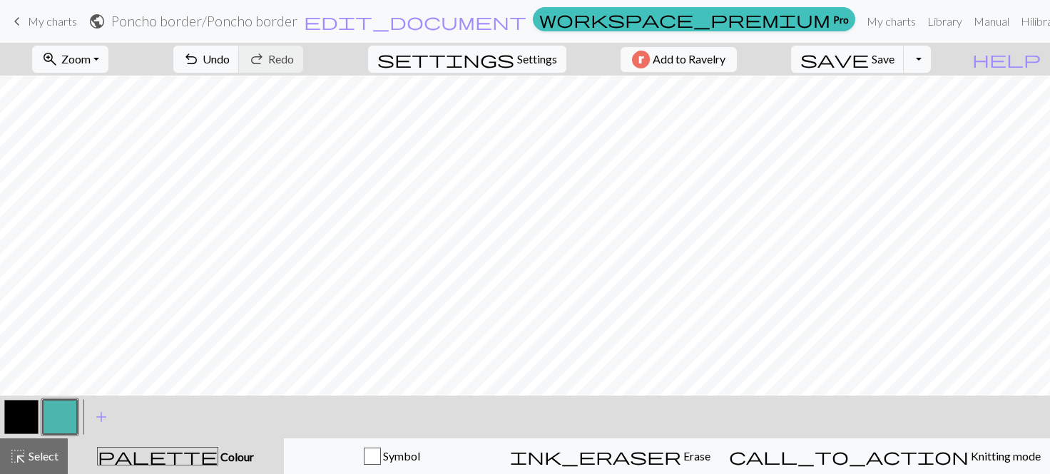
click at [527, 10] on form "public Poncho border / Poncho border edit_document Edit settings" at bounding box center [307, 21] width 439 height 28
